Goal: Transaction & Acquisition: Subscribe to service/newsletter

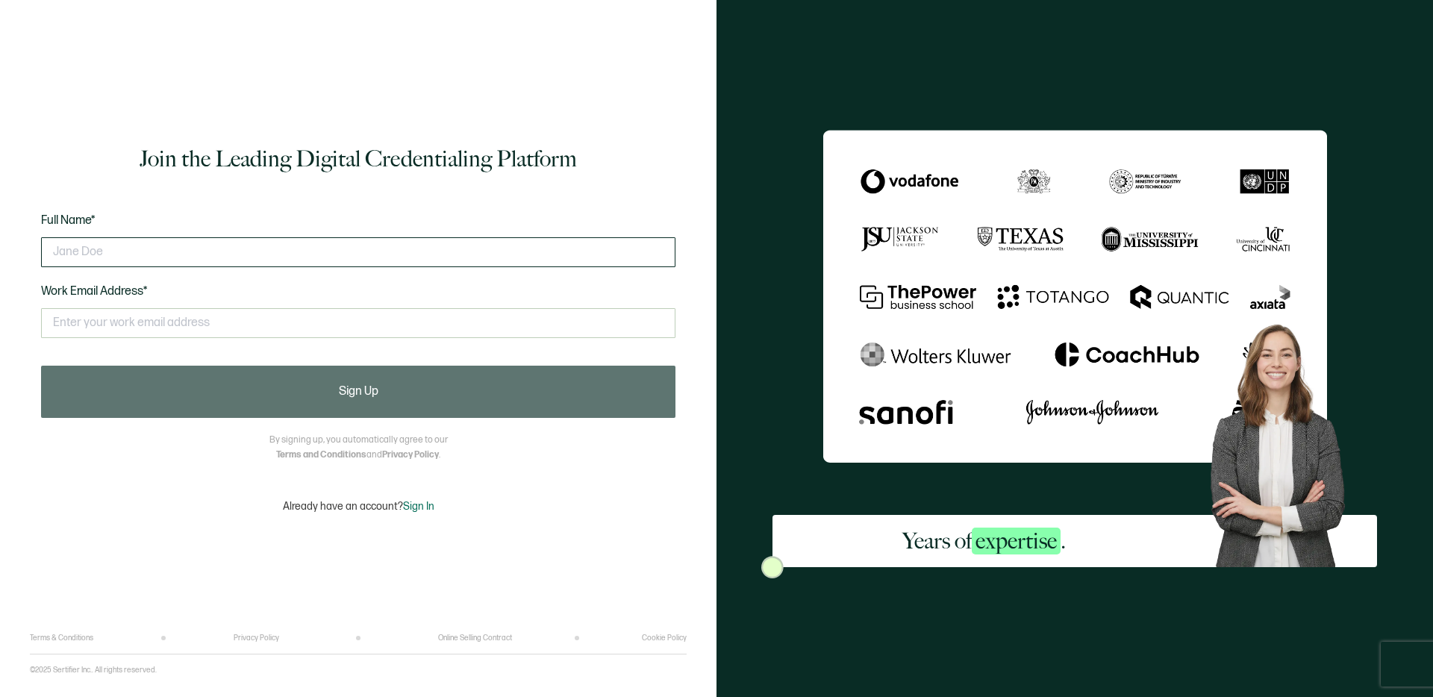
click at [182, 252] on input "text" at bounding box center [358, 252] width 634 height 30
type input "[PERSON_NAME]"
type input "[EMAIL_ADDRESS][DOMAIN_NAME]"
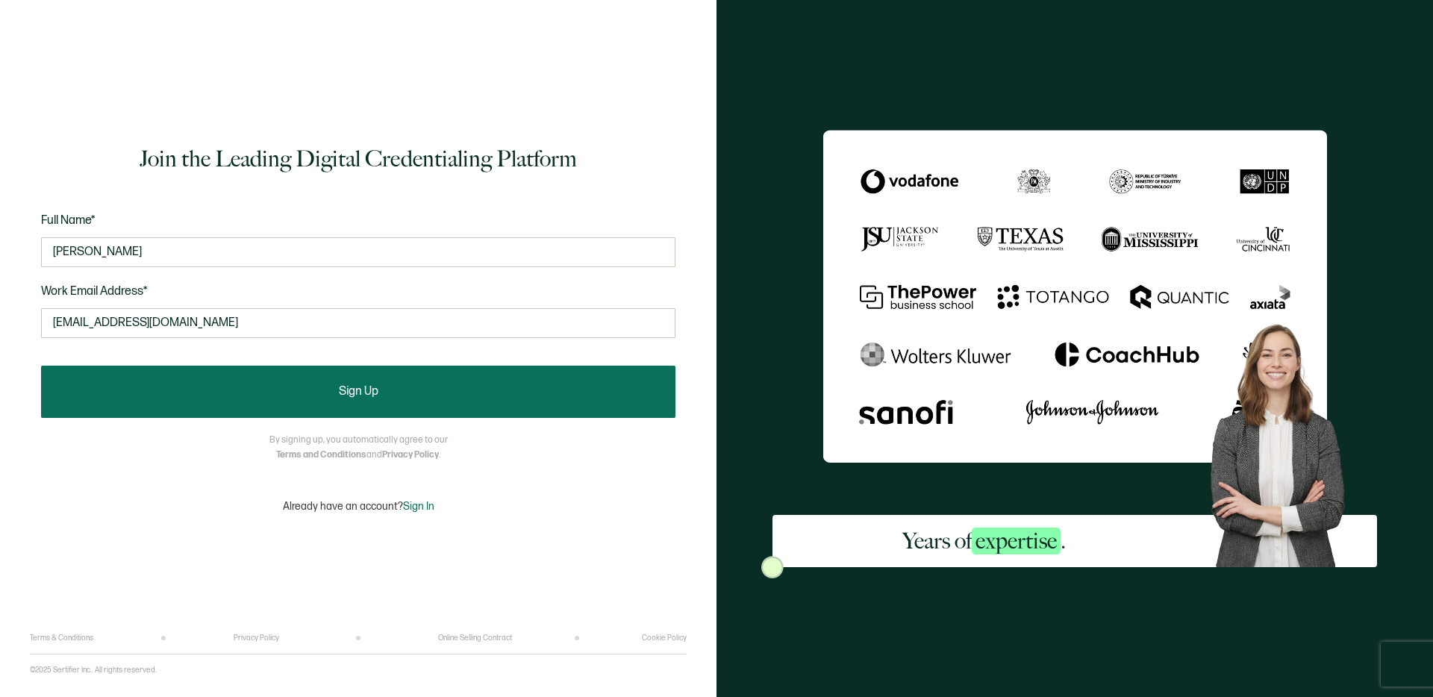
click at [294, 387] on button "Sign Up" at bounding box center [358, 392] width 634 height 52
